Goal: Task Accomplishment & Management: Manage account settings

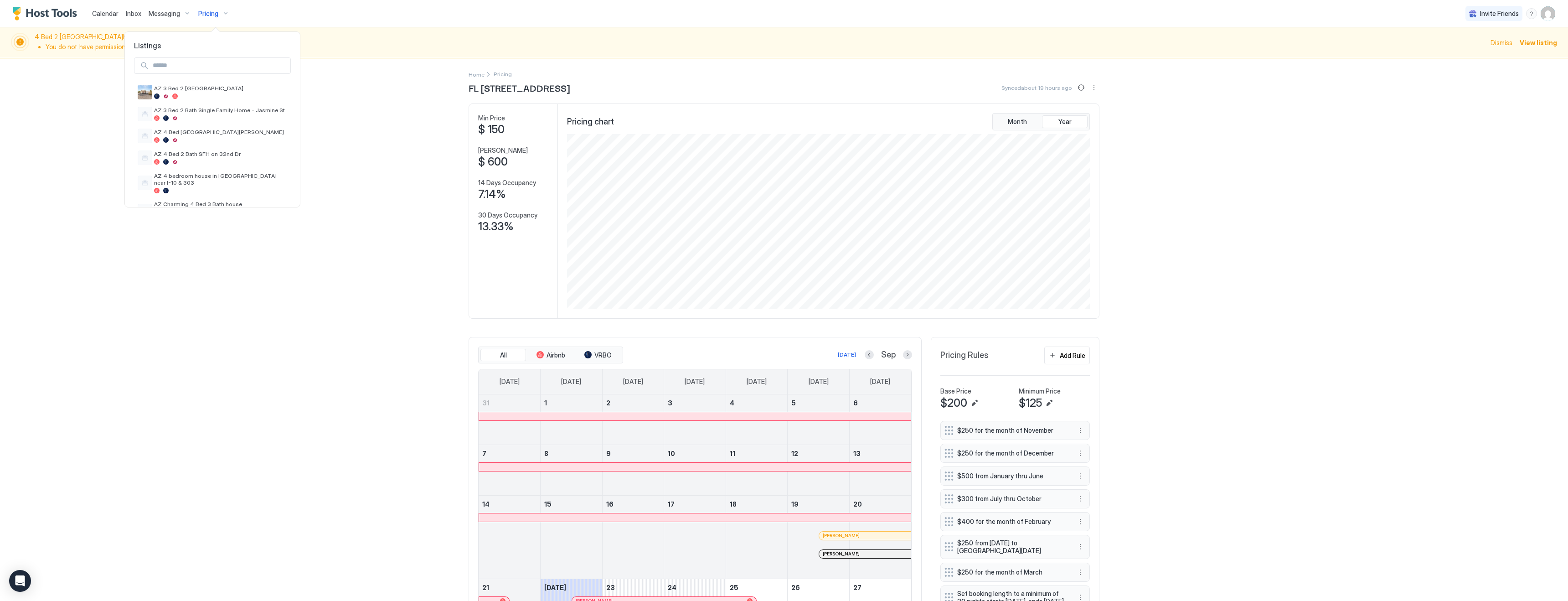
scroll to position [324, 0]
click at [141, 13] on div at bounding box center [784, 300] width 1568 height 601
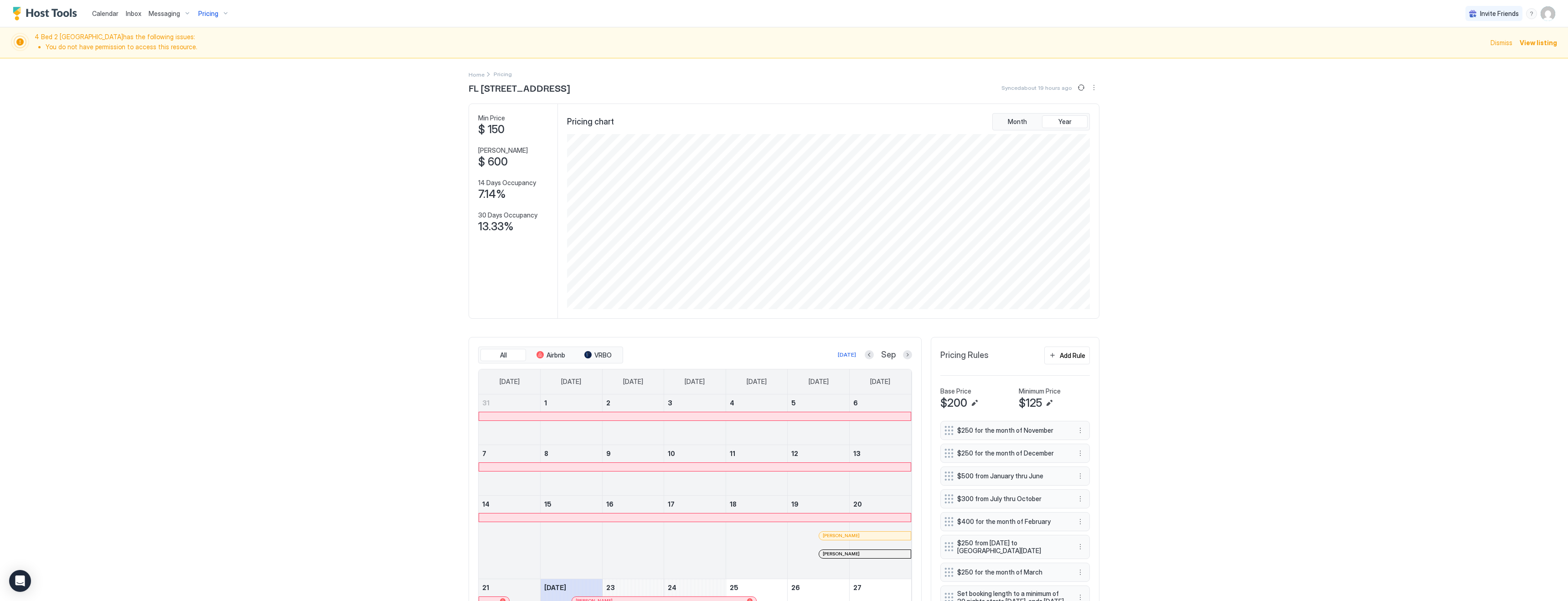
click at [131, 14] on span "Inbox" at bounding box center [133, 13] width 15 height 8
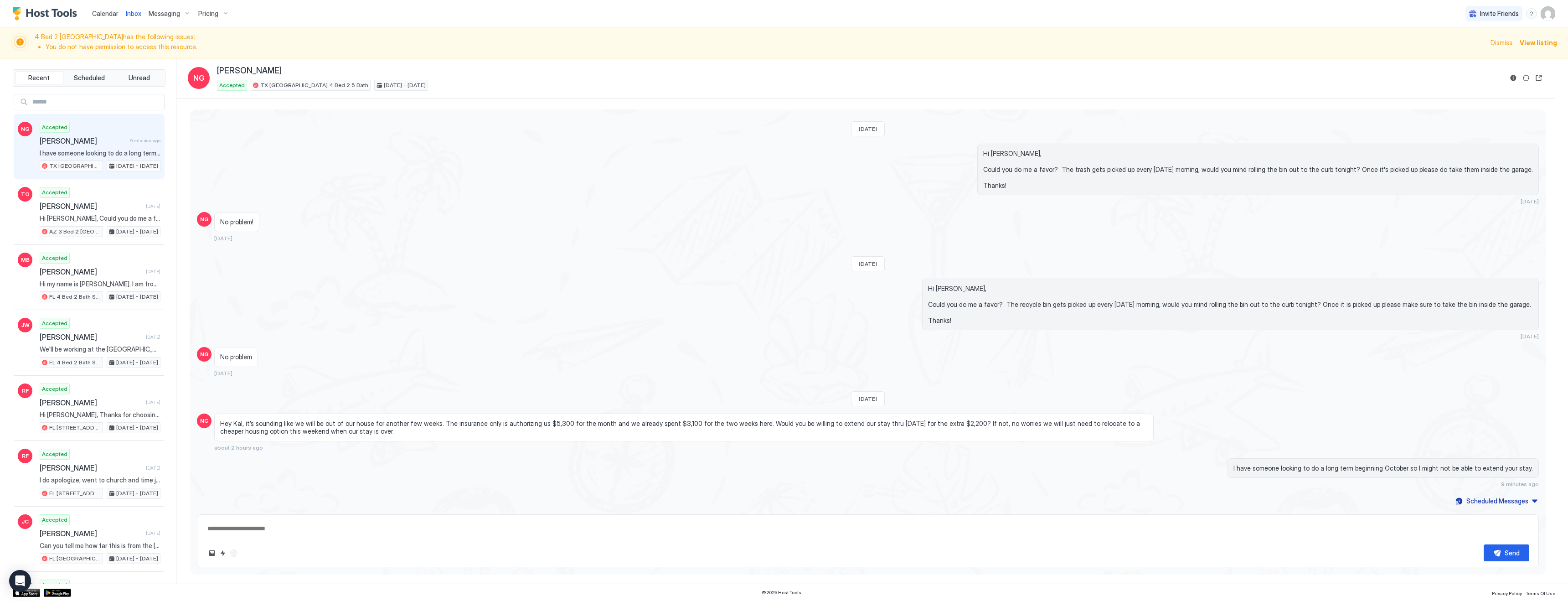
scroll to position [1170, 0]
click at [216, 12] on span "Pricing" at bounding box center [208, 13] width 20 height 8
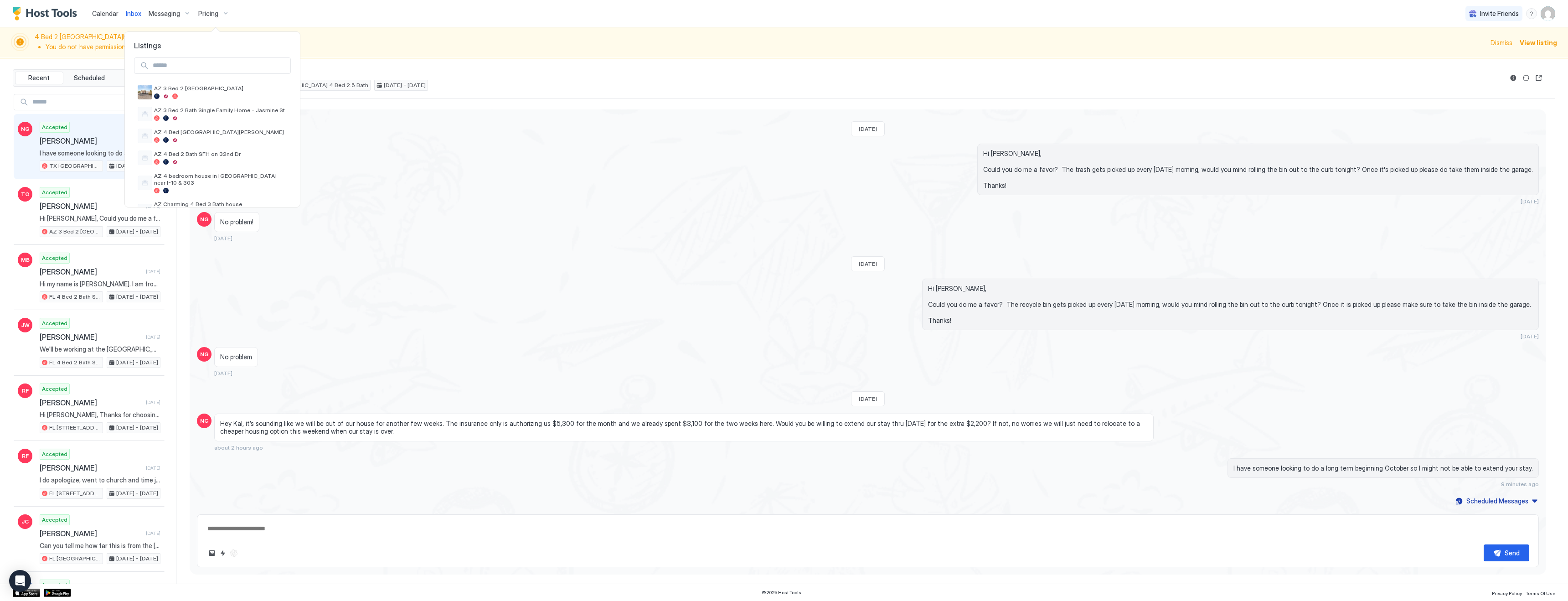
click at [200, 66] on input "Input Field" at bounding box center [220, 66] width 141 height 15
type input "****"
click at [202, 94] on div at bounding box center [208, 96] width 108 height 6
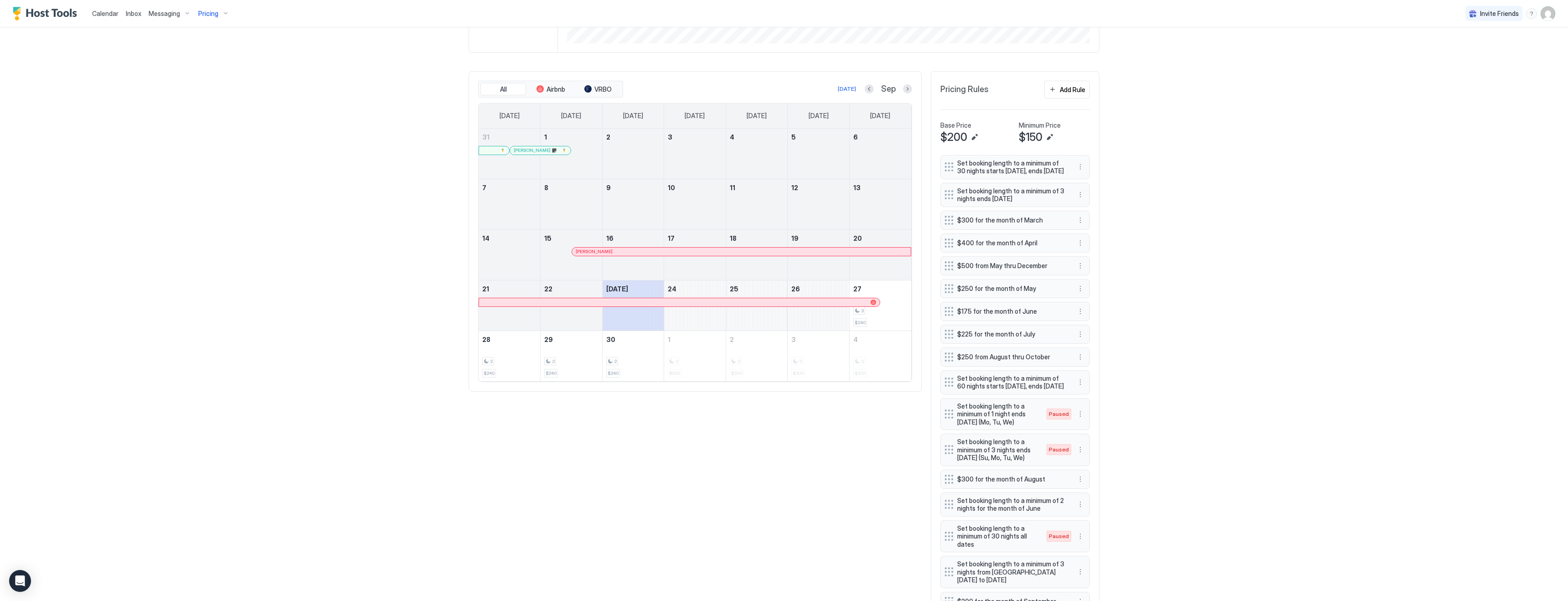
scroll to position [274, 0]
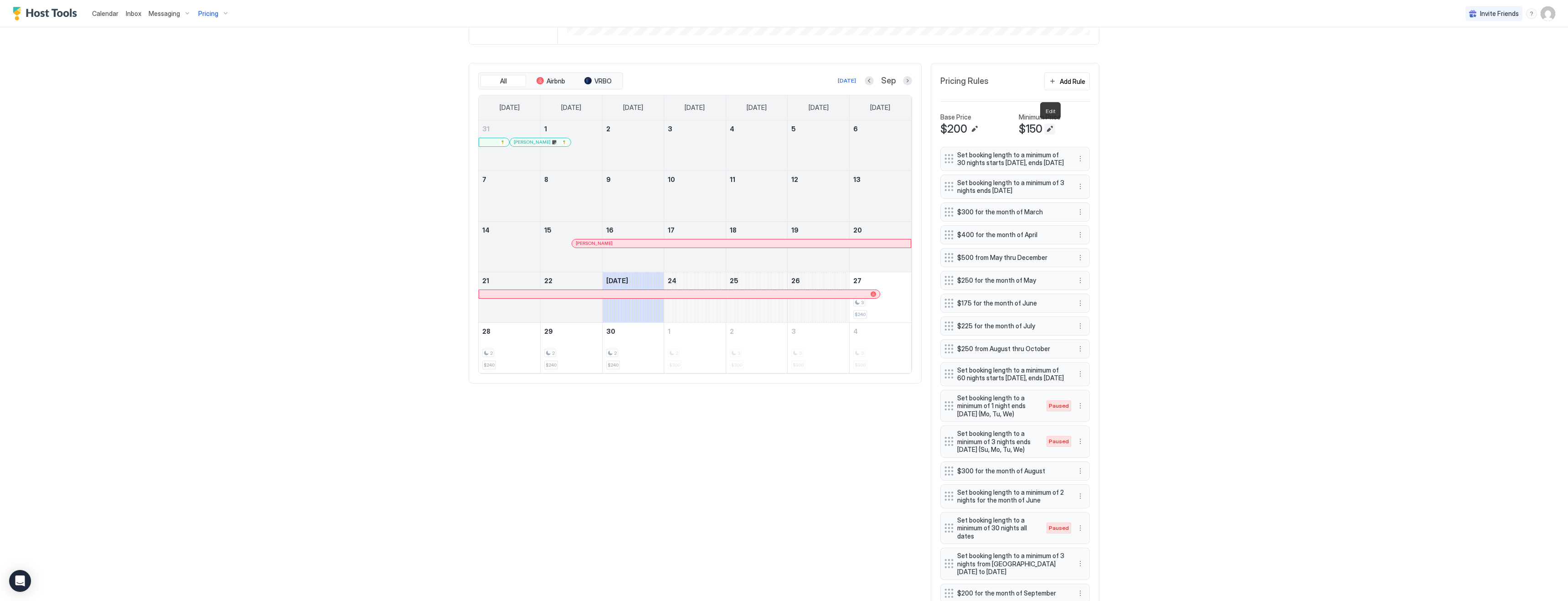
click at [1053, 133] on button "Edit" at bounding box center [1049, 129] width 11 height 11
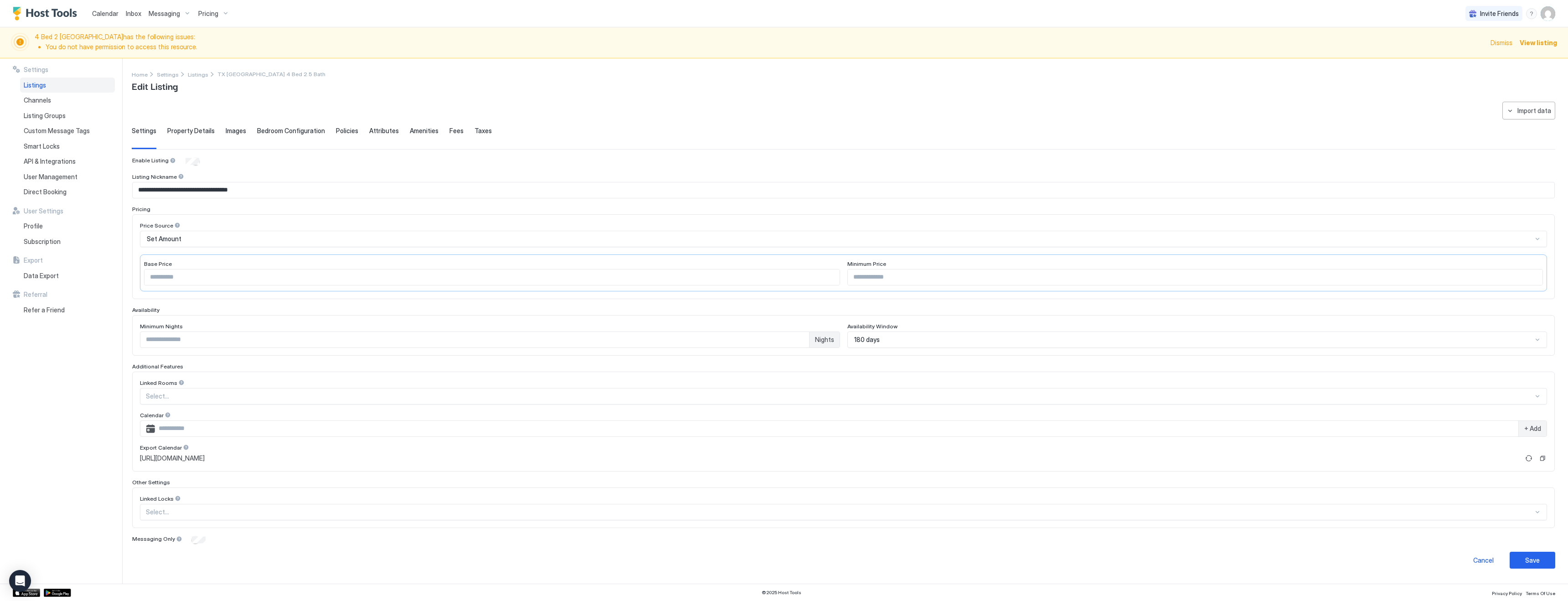
click at [176, 343] on input "*" at bounding box center [475, 339] width 668 height 15
type input "**"
click at [1531, 560] on div "Save" at bounding box center [1532, 560] width 15 height 9
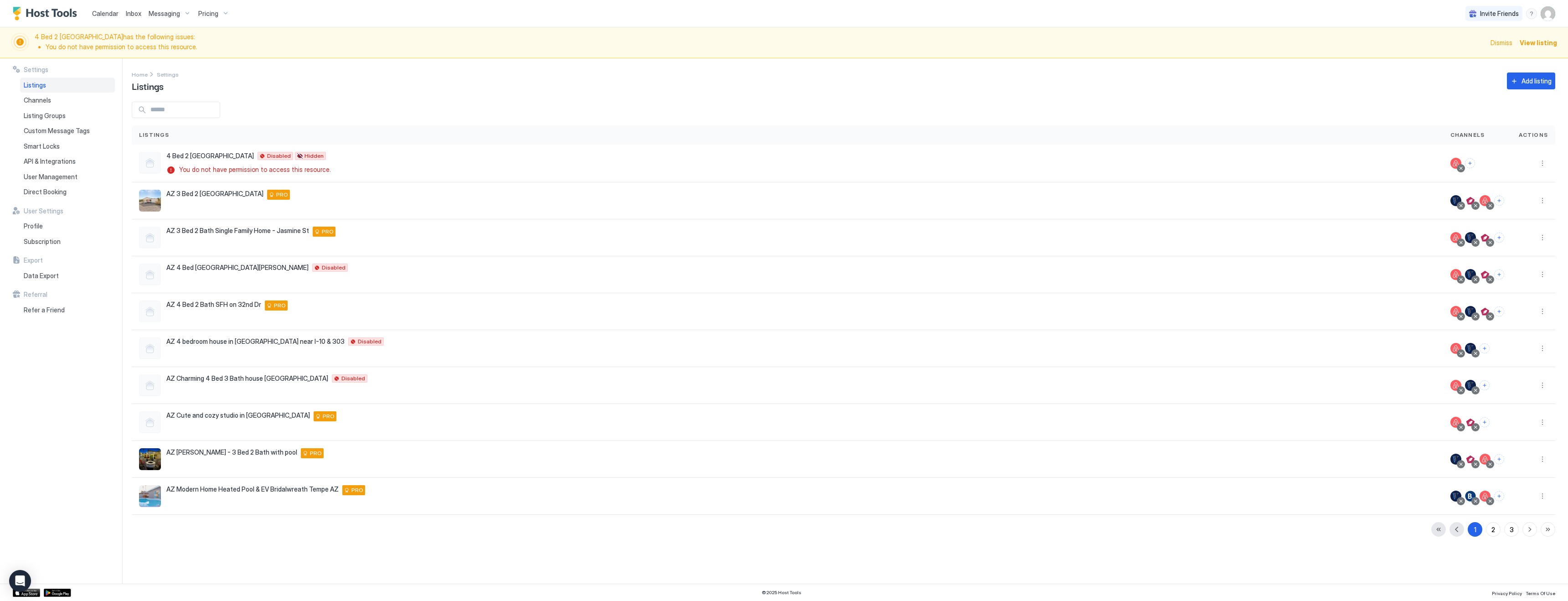
click at [113, 13] on span "Calendar" at bounding box center [105, 13] width 27 height 8
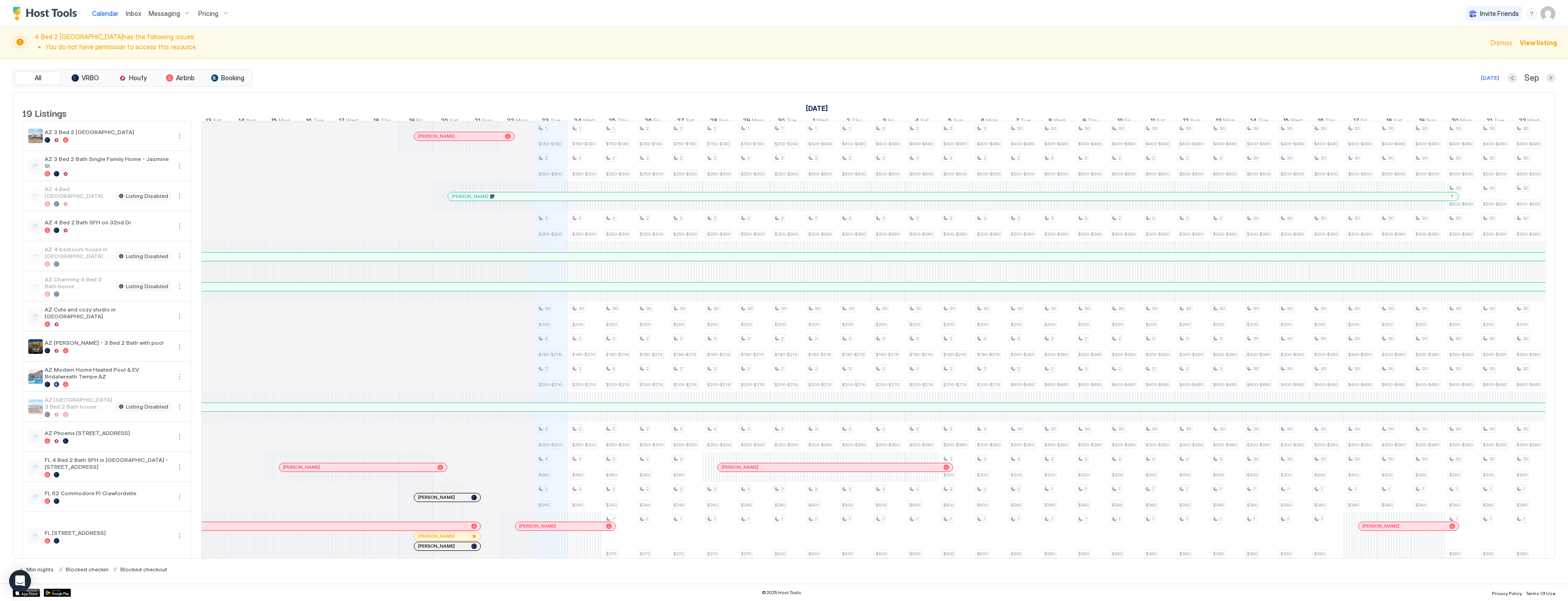
scroll to position [161, 0]
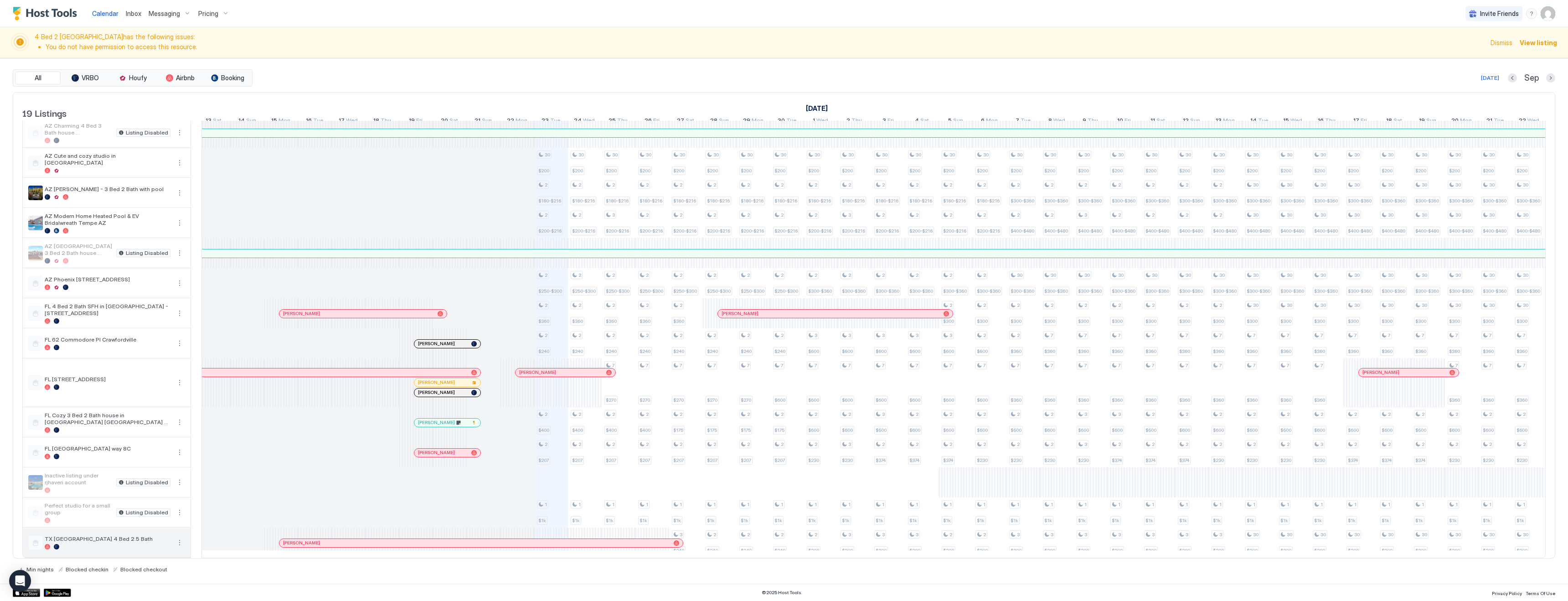
click at [178, 542] on button "More options" at bounding box center [179, 543] width 11 height 11
click at [158, 514] on span "Listing Settings" at bounding box center [164, 514] width 41 height 7
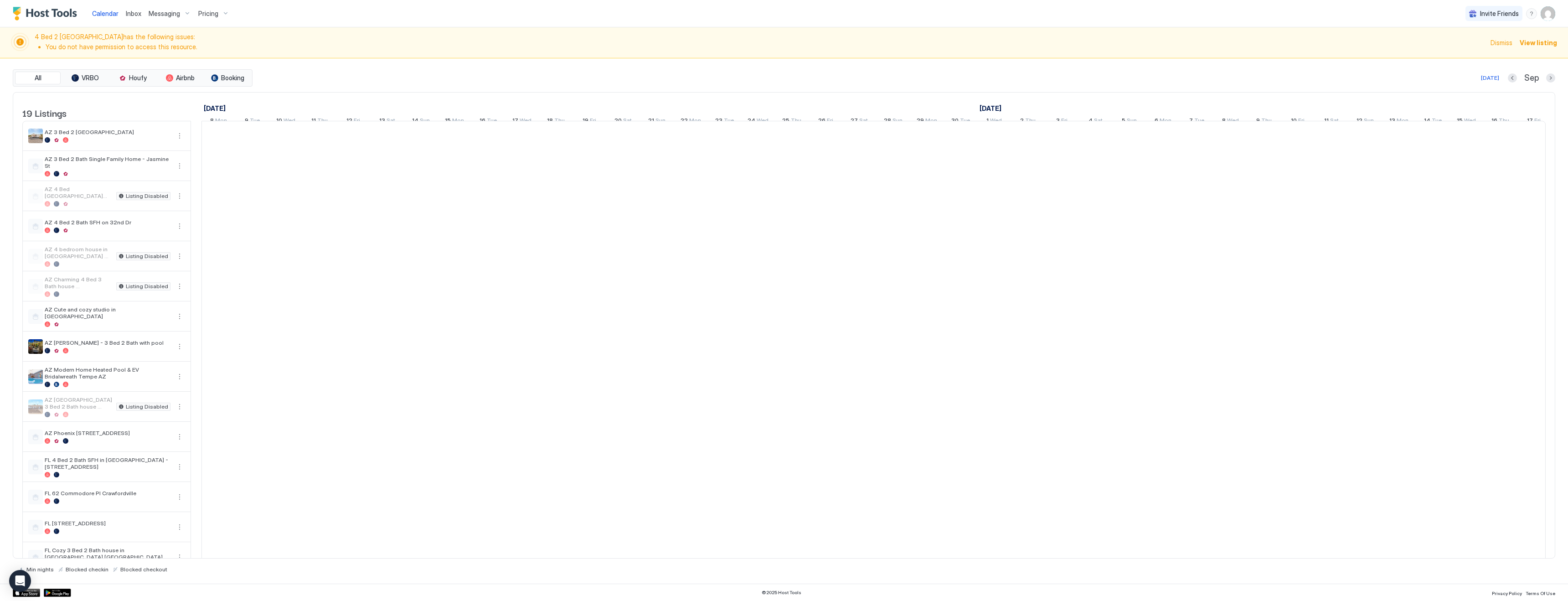
scroll to position [0, 174]
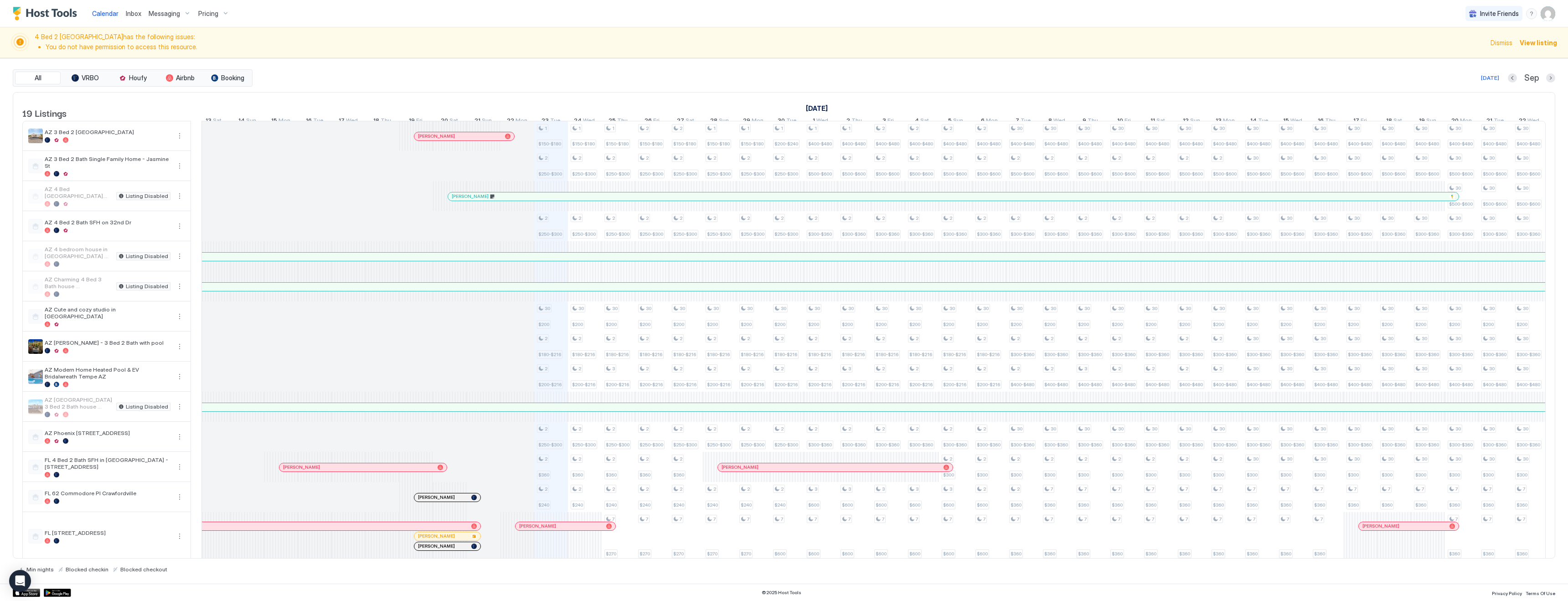
click at [202, 14] on span "Pricing" at bounding box center [208, 13] width 20 height 8
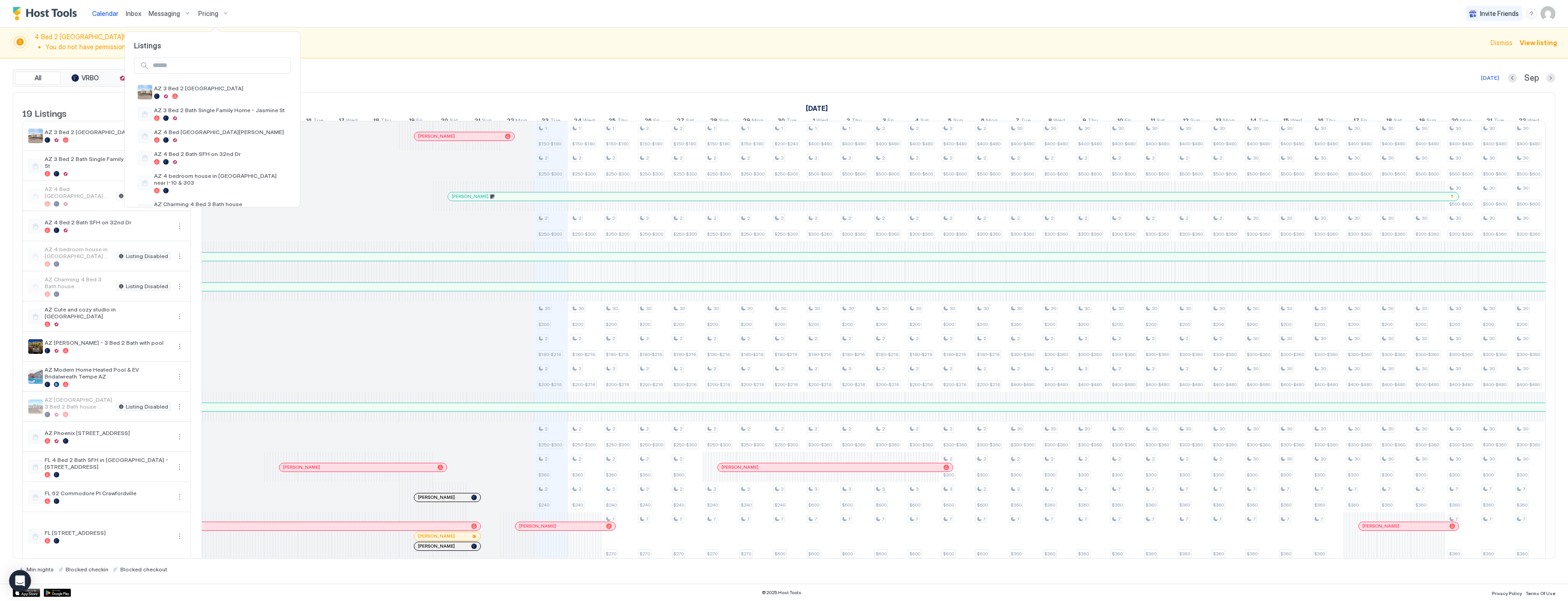
click at [212, 70] on input "Input Field" at bounding box center [220, 66] width 141 height 15
type input "***"
click at [217, 98] on div at bounding box center [208, 96] width 108 height 6
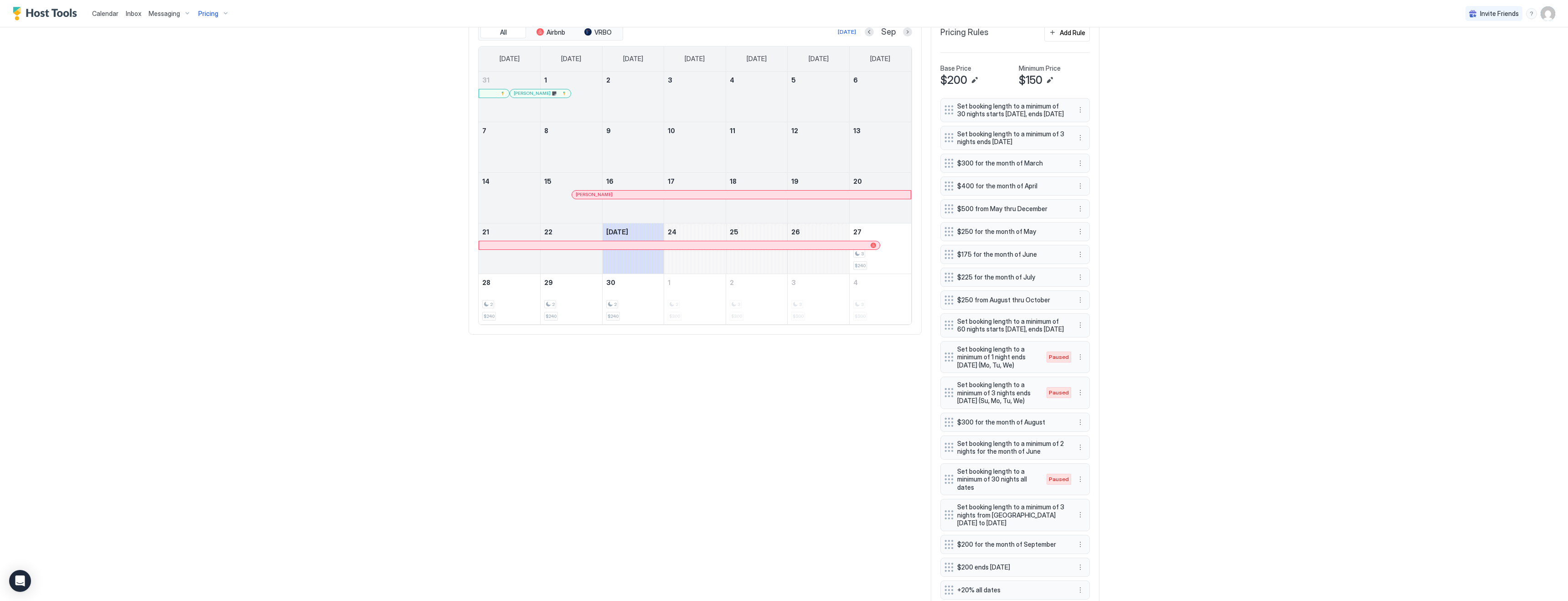
scroll to position [408, 0]
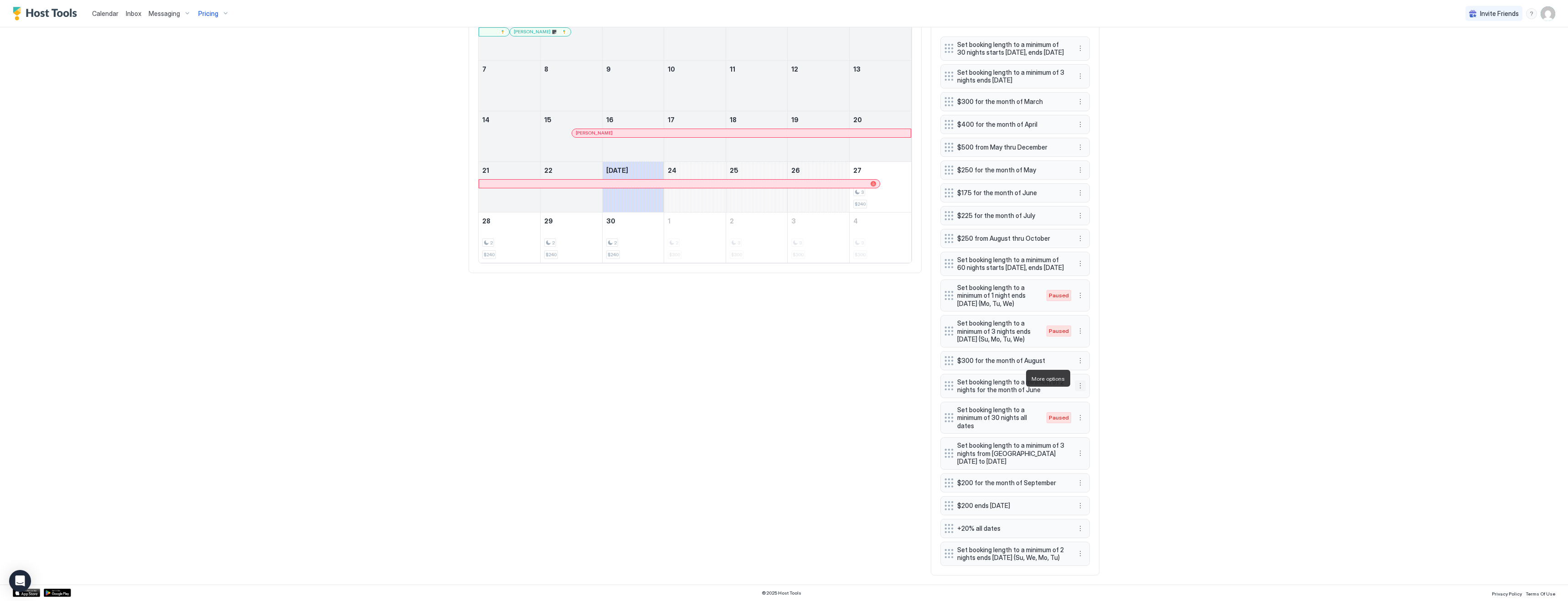
click at [1080, 380] on button "More options" at bounding box center [1080, 386] width 11 height 11
click at [1091, 417] on span "Delete" at bounding box center [1097, 420] width 17 height 7
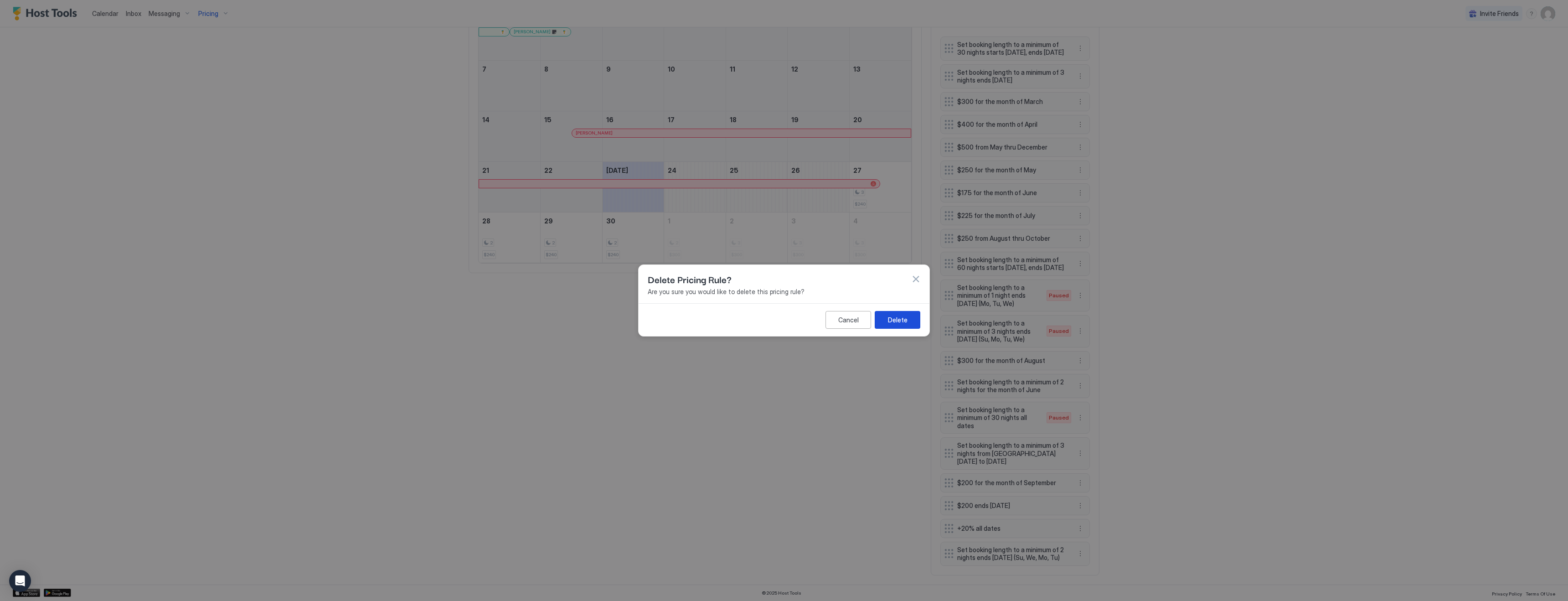
click at [891, 322] on div "Delete" at bounding box center [898, 319] width 20 height 9
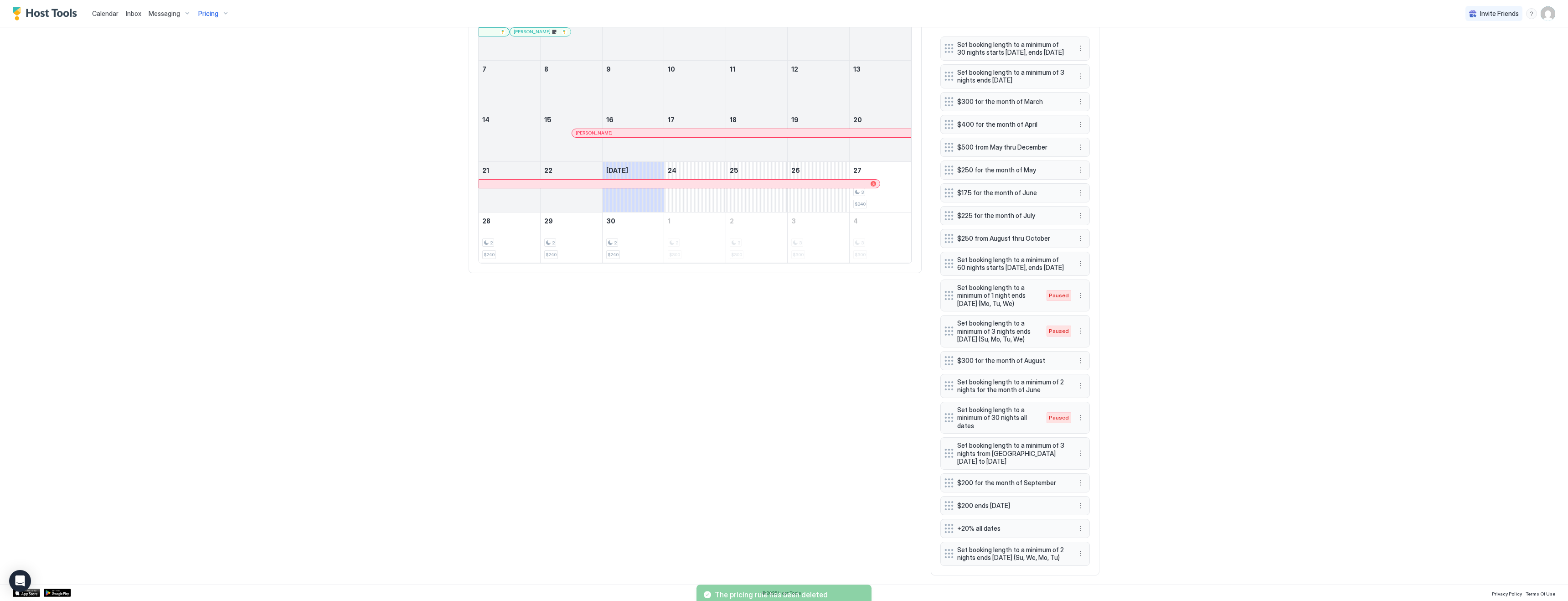
scroll to position [380, 0]
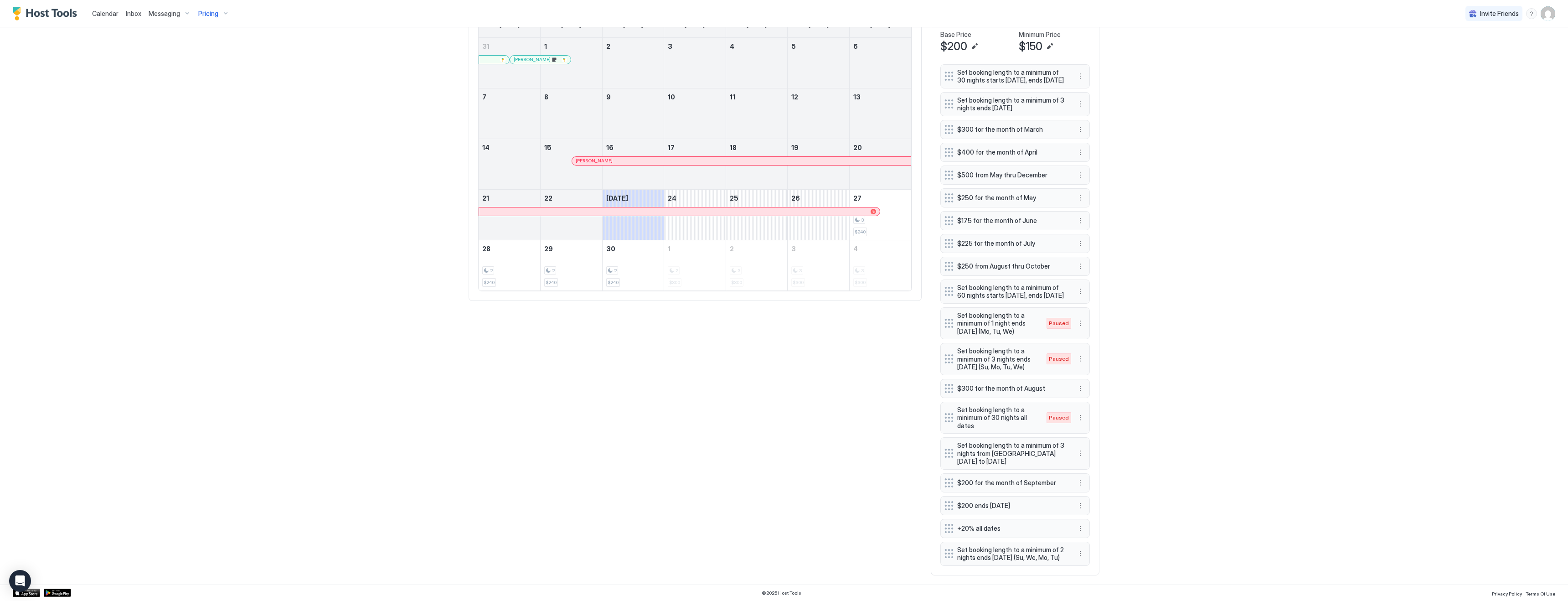
click at [1186, 436] on div "Calendar Inbox Messaging Pricing Invite Friends KG 4 Bed 2 Bath [GEOGRAPHIC_DAT…" at bounding box center [784, 300] width 1568 height 601
click at [1080, 448] on button "More options" at bounding box center [1080, 453] width 11 height 11
click at [1094, 491] on span "Delete" at bounding box center [1097, 487] width 17 height 7
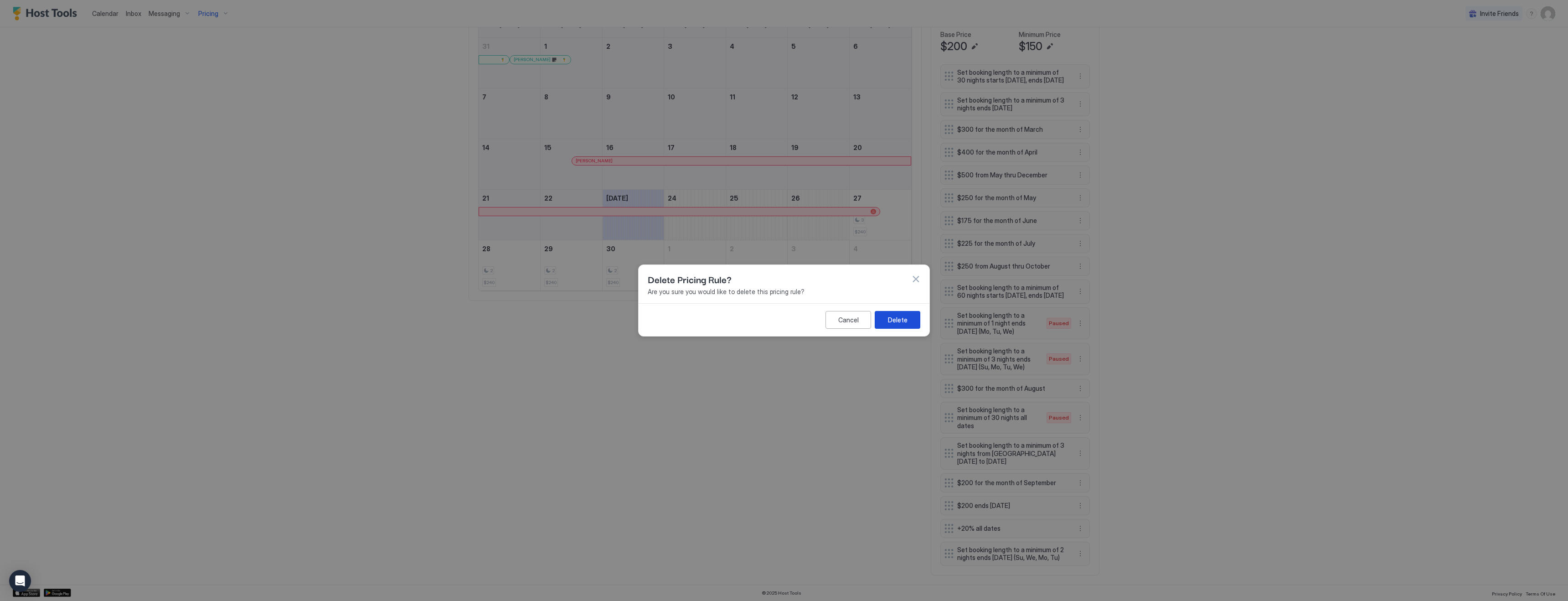
click at [897, 322] on div "Delete" at bounding box center [898, 319] width 20 height 9
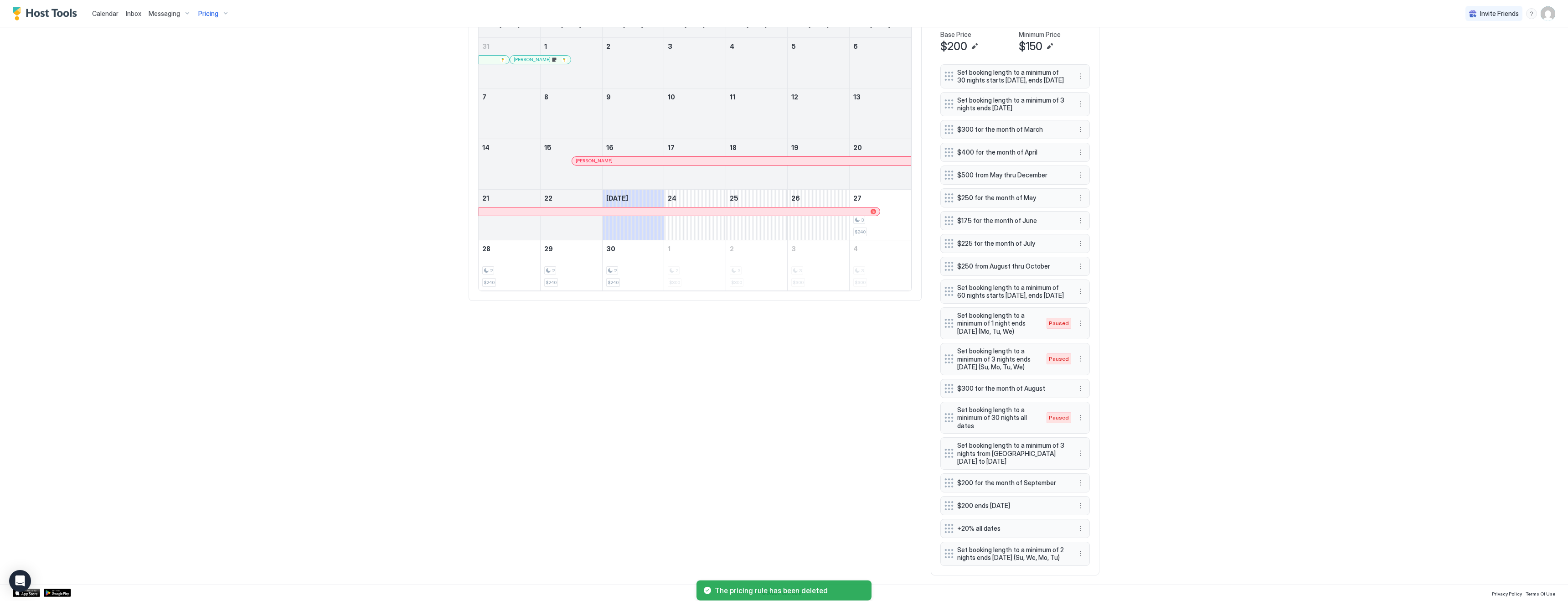
scroll to position [345, 0]
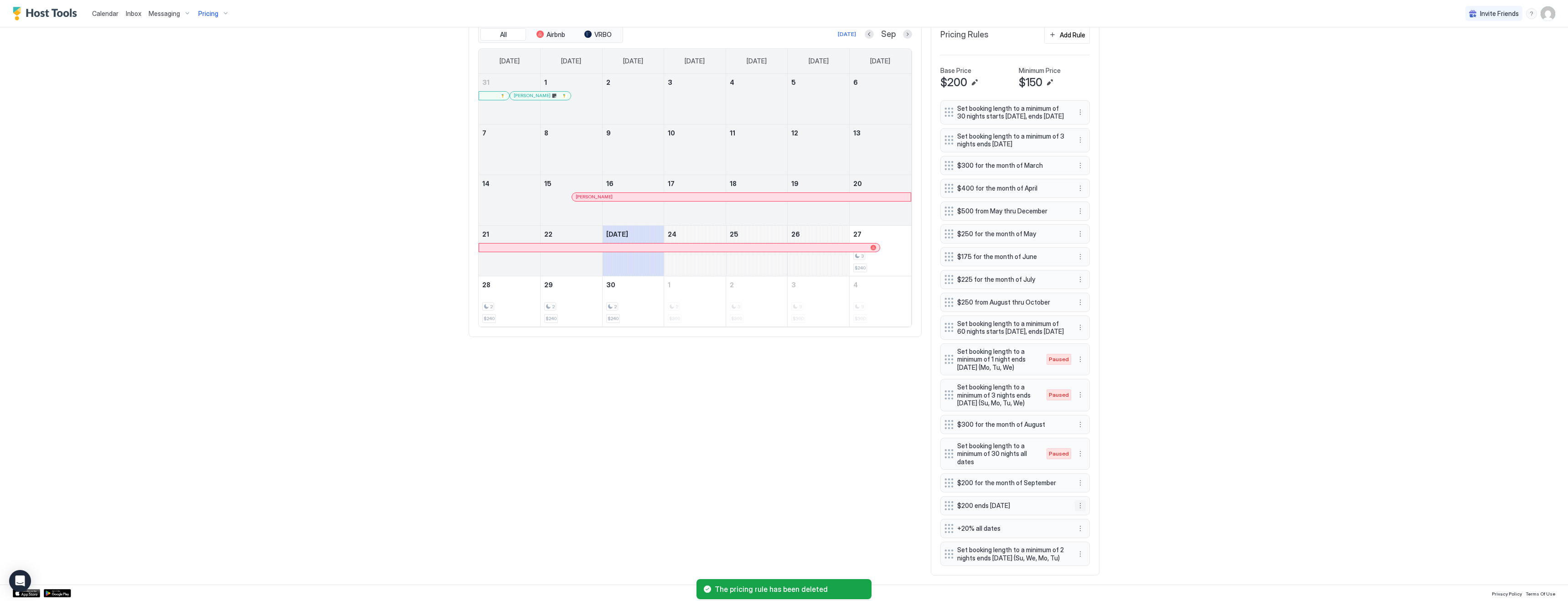
click at [1081, 500] on button "More options" at bounding box center [1080, 506] width 11 height 11
click at [1091, 524] on span "Pause" at bounding box center [1097, 525] width 17 height 7
click at [1082, 550] on button "More options" at bounding box center [1080, 554] width 11 height 11
click at [1092, 574] on span "Pause" at bounding box center [1097, 577] width 17 height 7
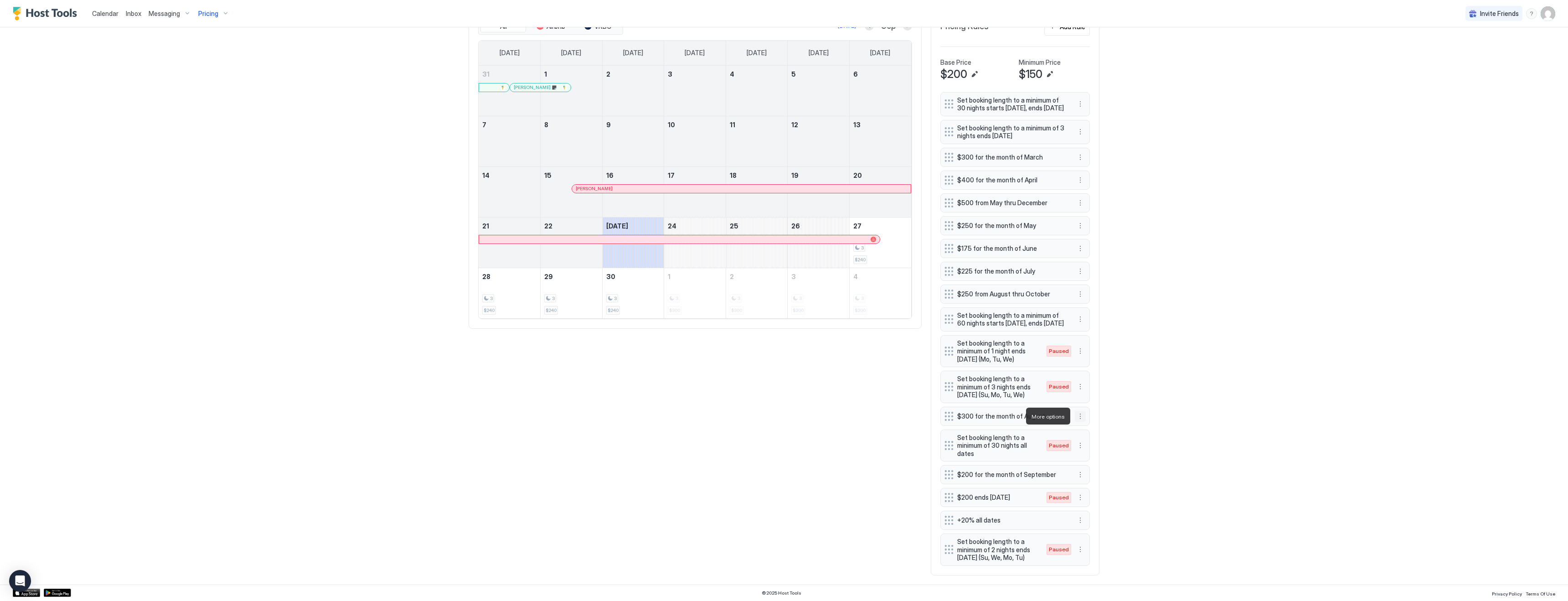
click at [1079, 418] on button "More options" at bounding box center [1080, 417] width 11 height 11
click at [1117, 363] on div at bounding box center [784, 300] width 1568 height 601
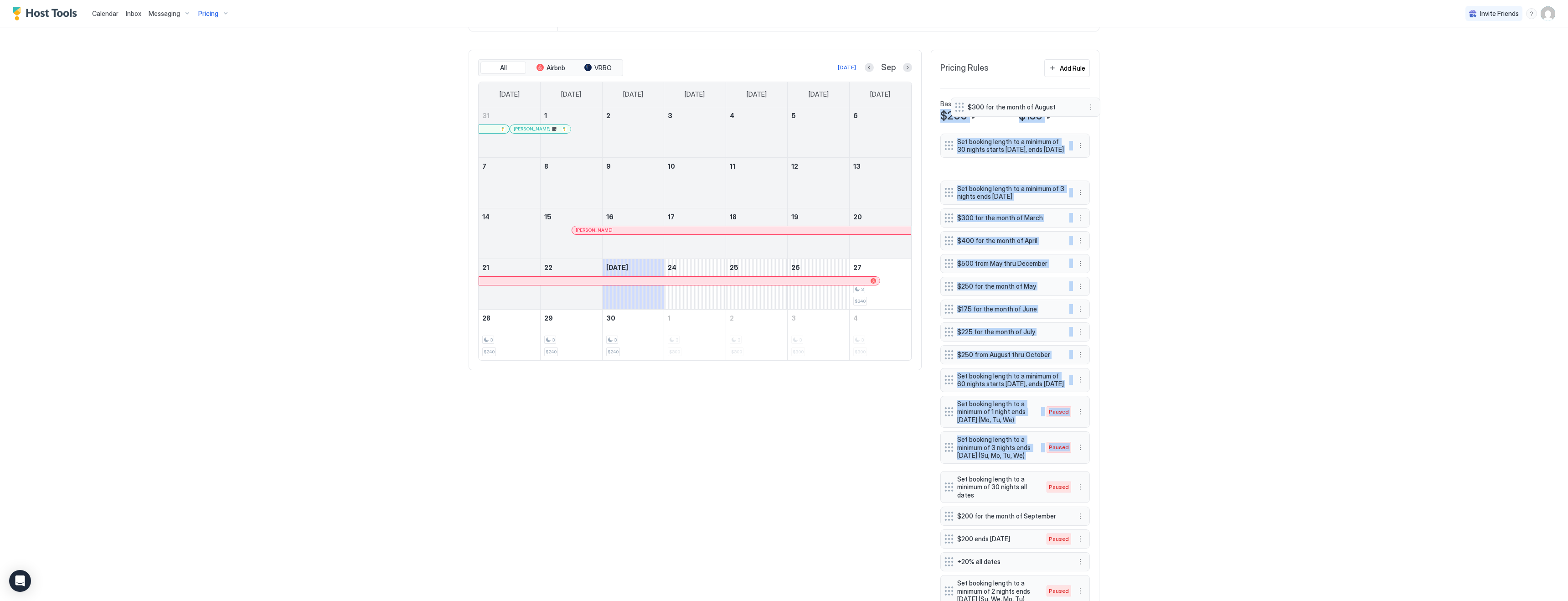
scroll to position [286, 0]
drag, startPoint x: 946, startPoint y: 417, endPoint x: 949, endPoint y: 210, distance: 207.0
click at [949, 210] on div "Set booking length to a minimum of 30 nights starts [DATE], ends [DATE] Set boo…" at bounding box center [1015, 371] width 150 height 473
click at [1168, 301] on div "Calendar Inbox Messaging Pricing Invite Friends KG 4 Bed 2 Bath [GEOGRAPHIC_DAT…" at bounding box center [784, 300] width 1568 height 601
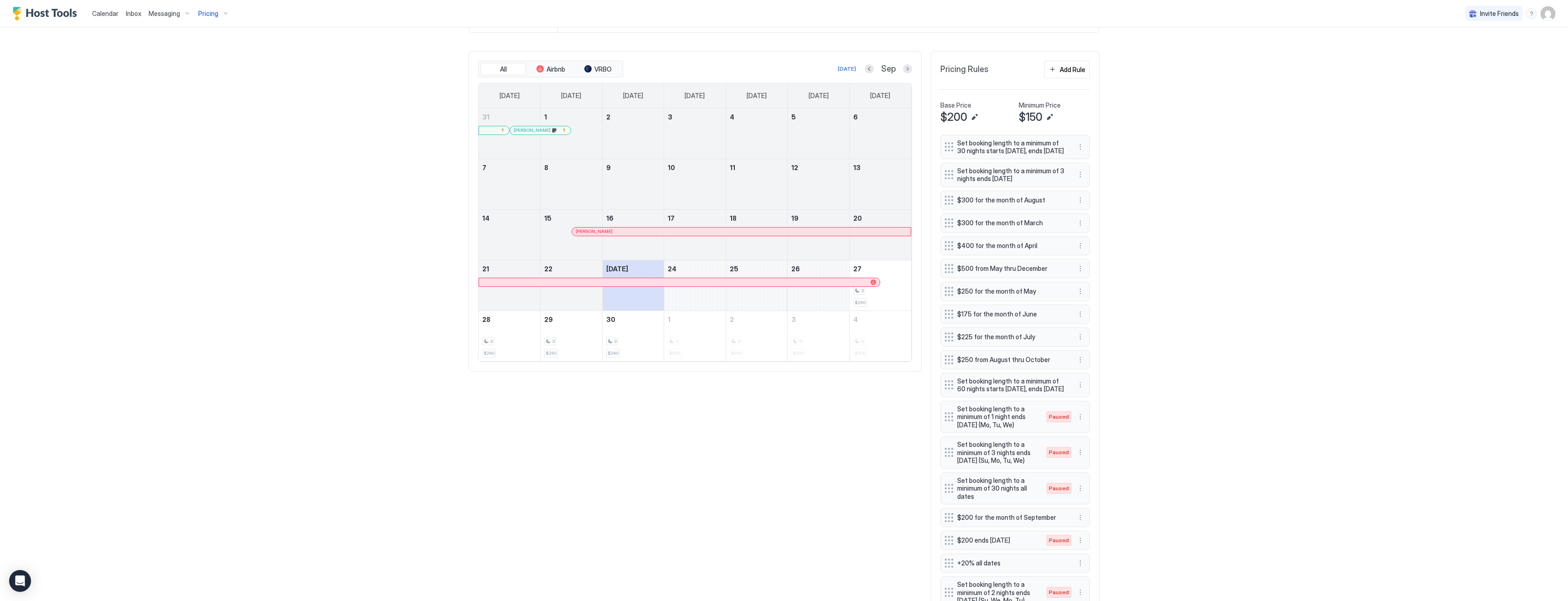
scroll to position [345, 0]
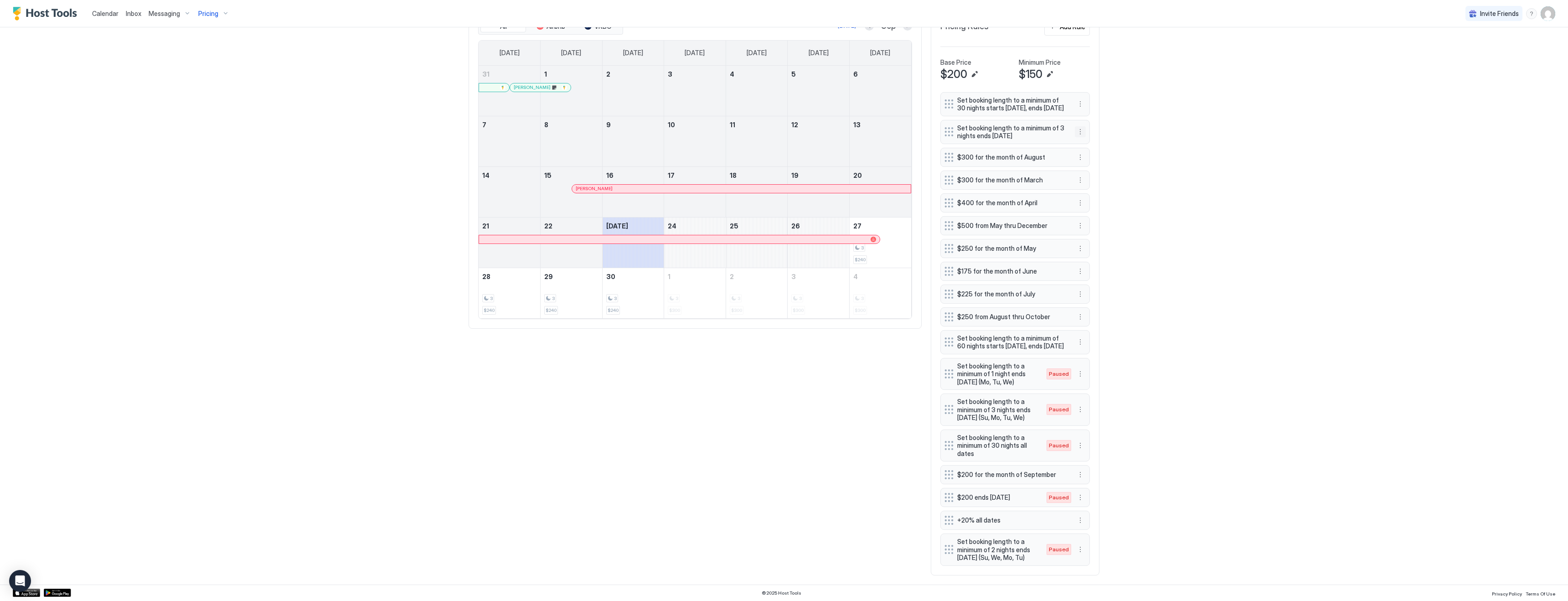
click at [1080, 126] on button "More options" at bounding box center [1080, 132] width 11 height 11
click at [1096, 151] on span "Pause" at bounding box center [1097, 151] width 17 height 7
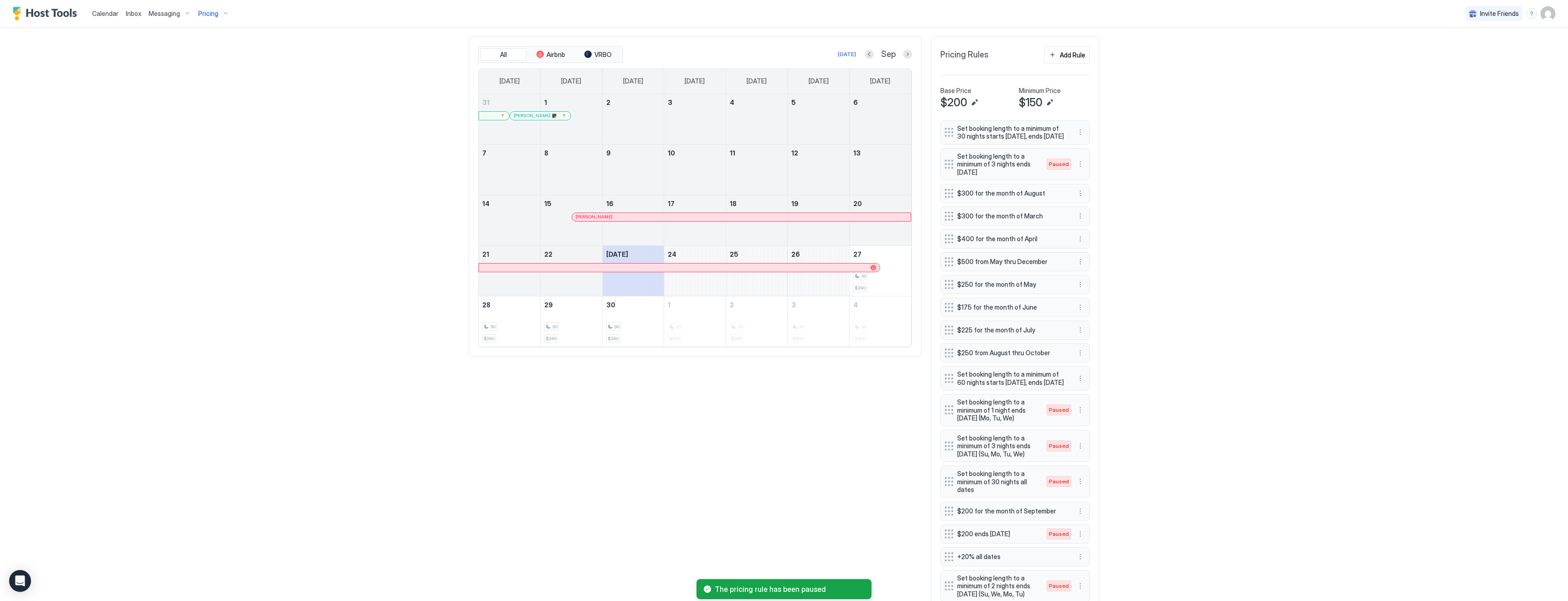
scroll to position [238, 0]
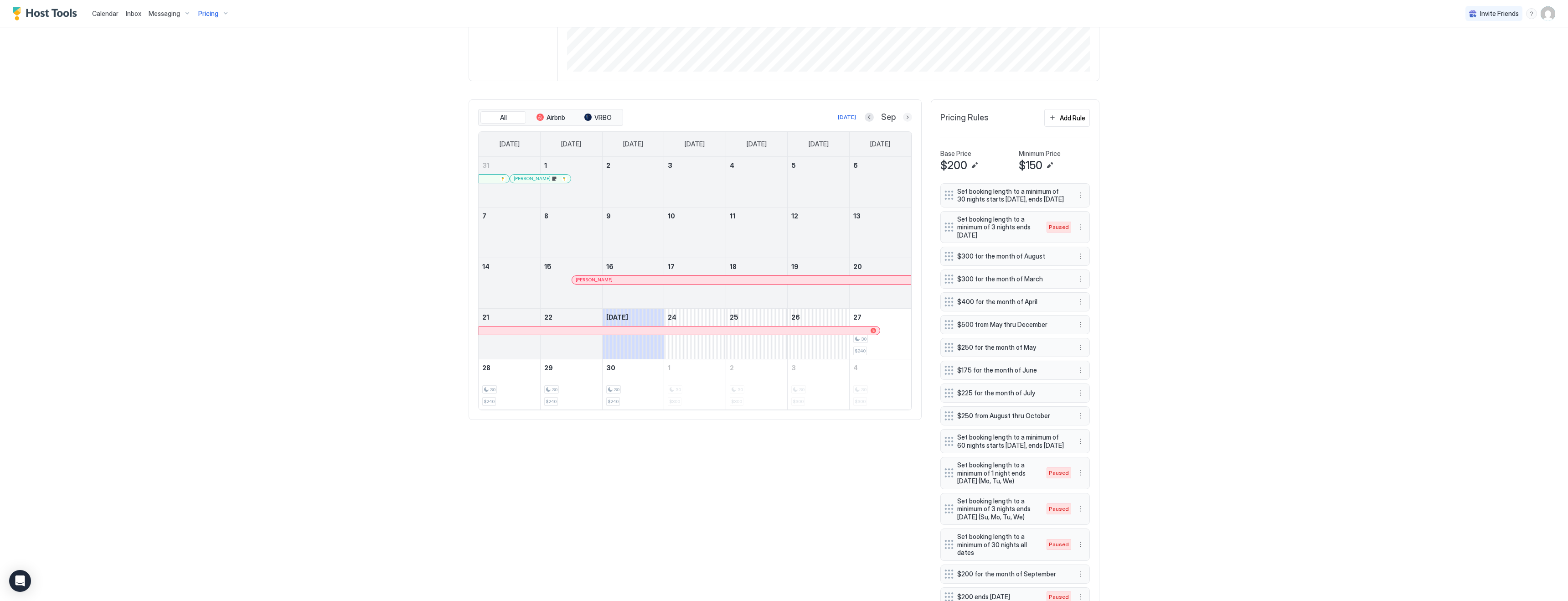
click at [908, 115] on button "Next month" at bounding box center [907, 117] width 9 height 9
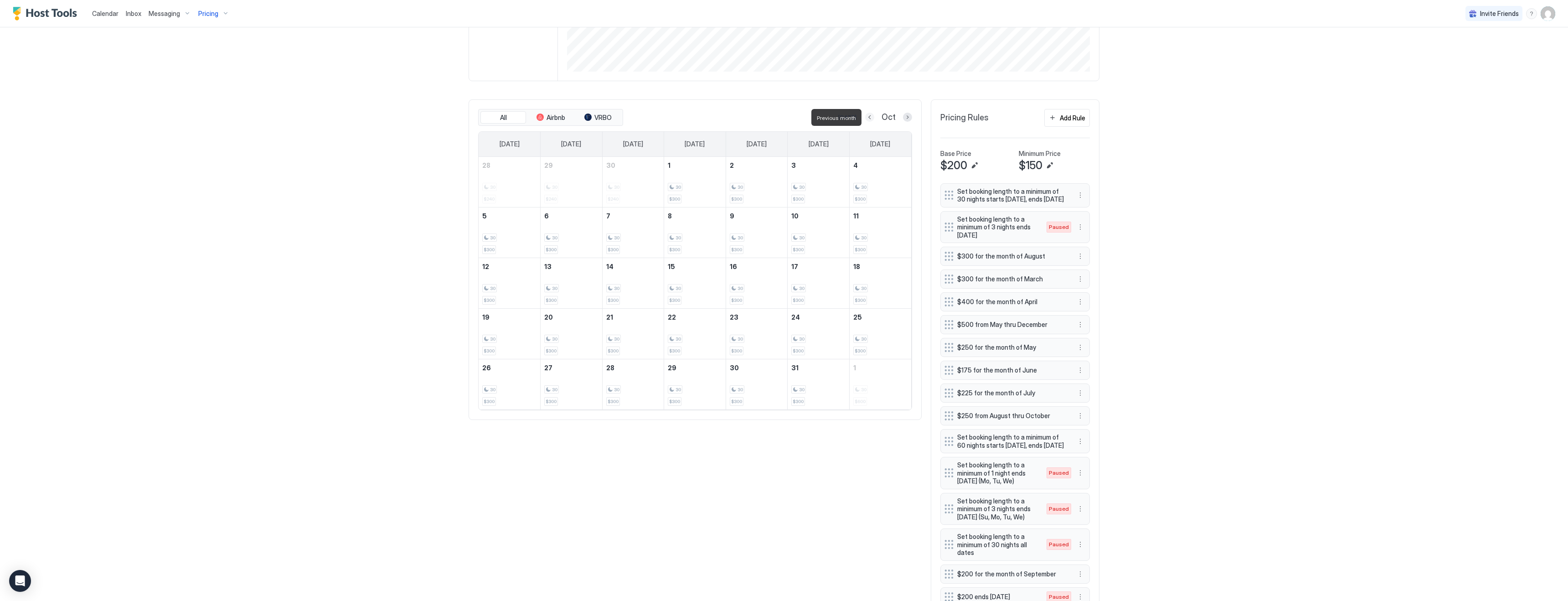
click at [874, 116] on button "Previous month" at bounding box center [869, 117] width 9 height 9
